Goal: Information Seeking & Learning: Learn about a topic

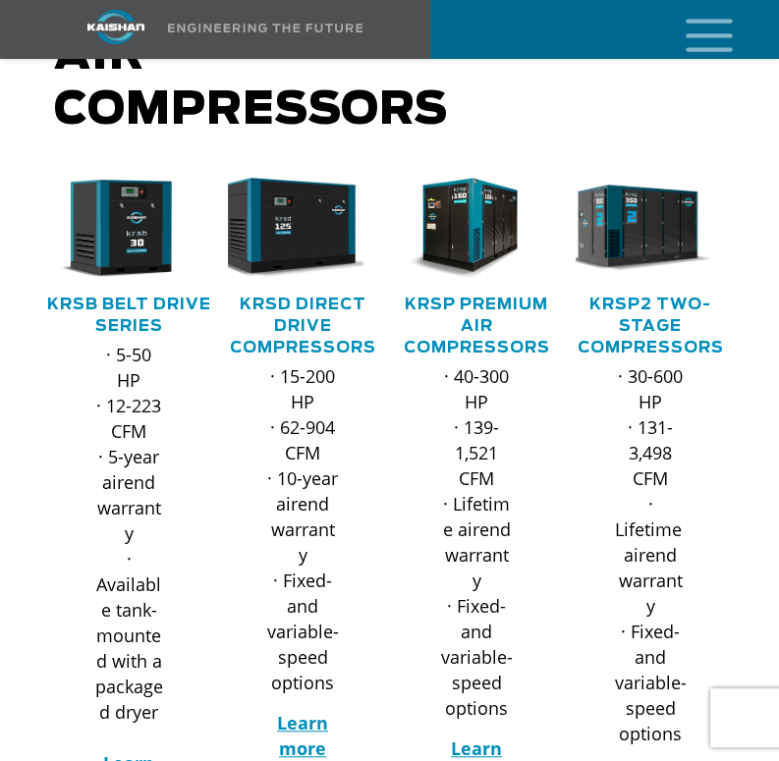
scroll to position [330, 0]
